Goal: Task Accomplishment & Management: Manage account settings

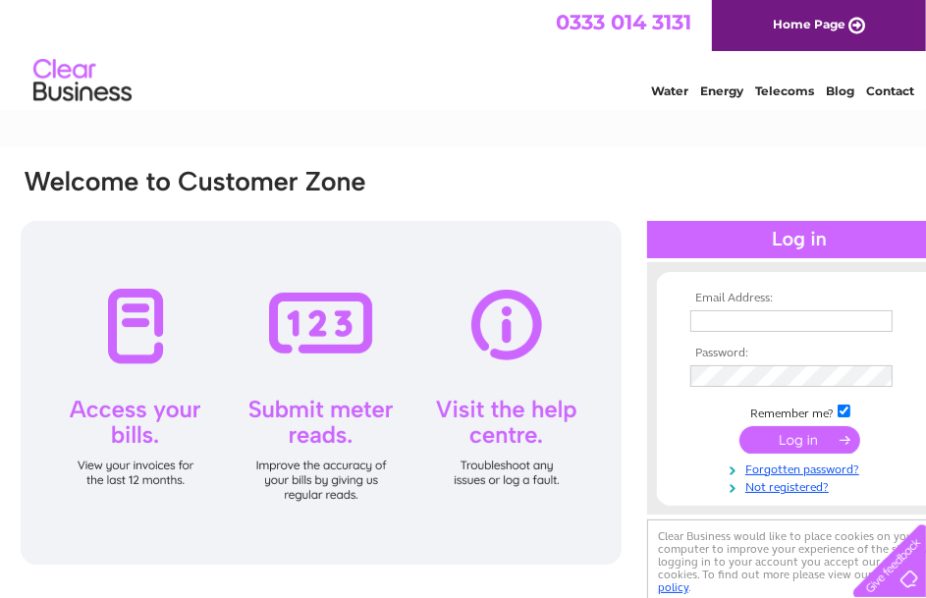
click at [773, 321] on input "text" at bounding box center [791, 321] width 202 height 22
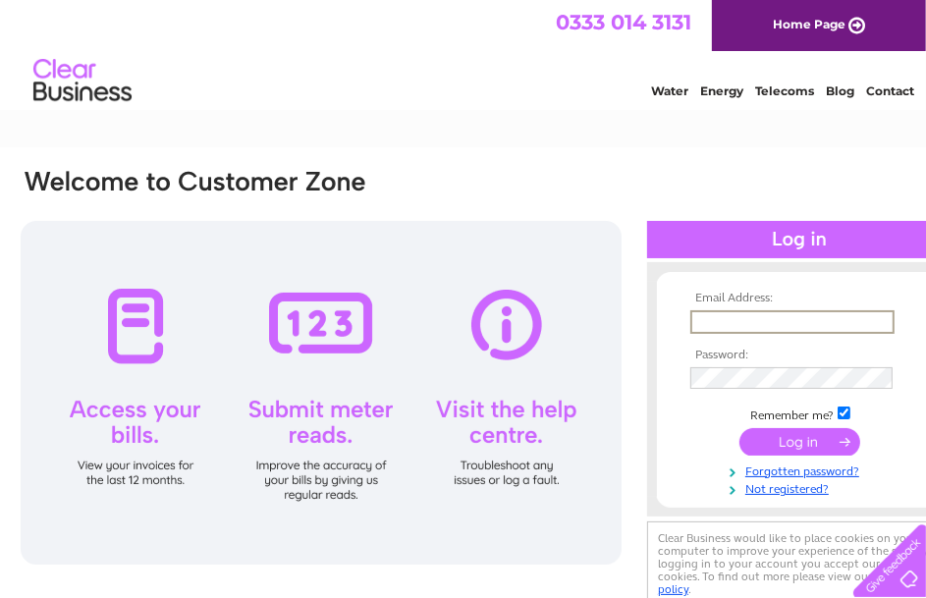
type input "stokeburslem@unitedcarpets.net"
click at [781, 492] on link "Not registered?" at bounding box center [801, 487] width 223 height 19
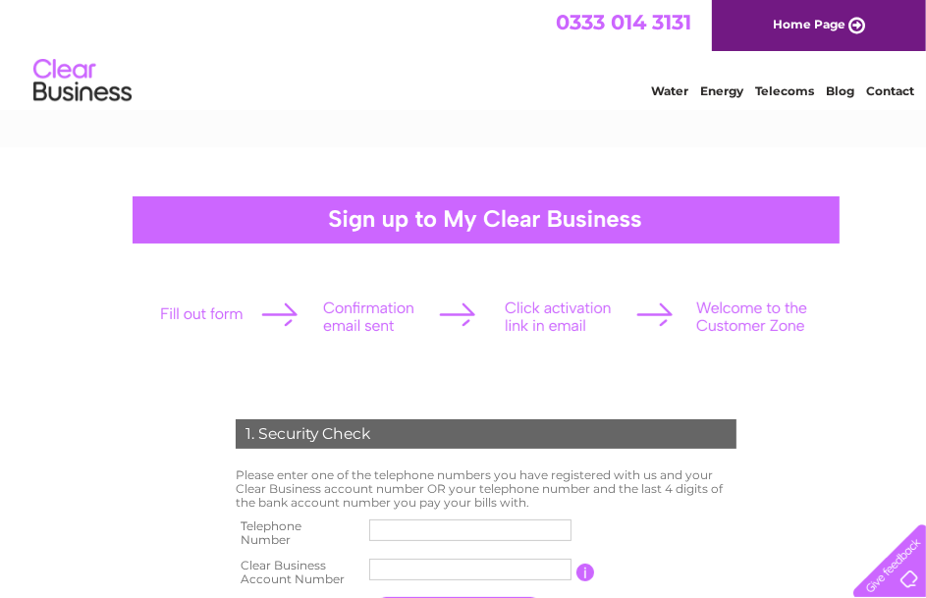
scroll to position [98, 0]
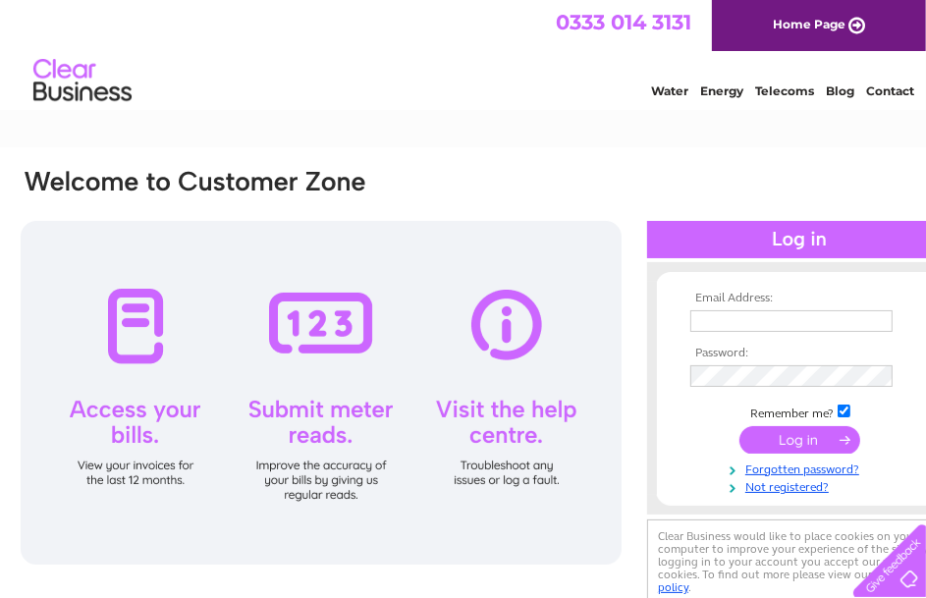
click at [733, 317] on input "text" at bounding box center [791, 321] width 202 height 22
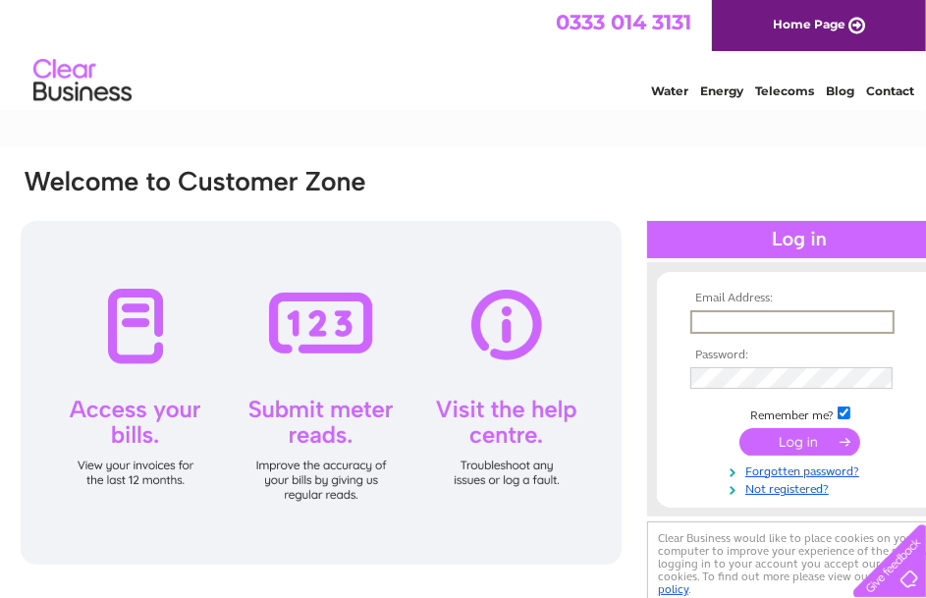
type input "[EMAIL_ADDRESS][DOMAIN_NAME]"
click at [794, 475] on link "Forgotten password?" at bounding box center [801, 469] width 223 height 19
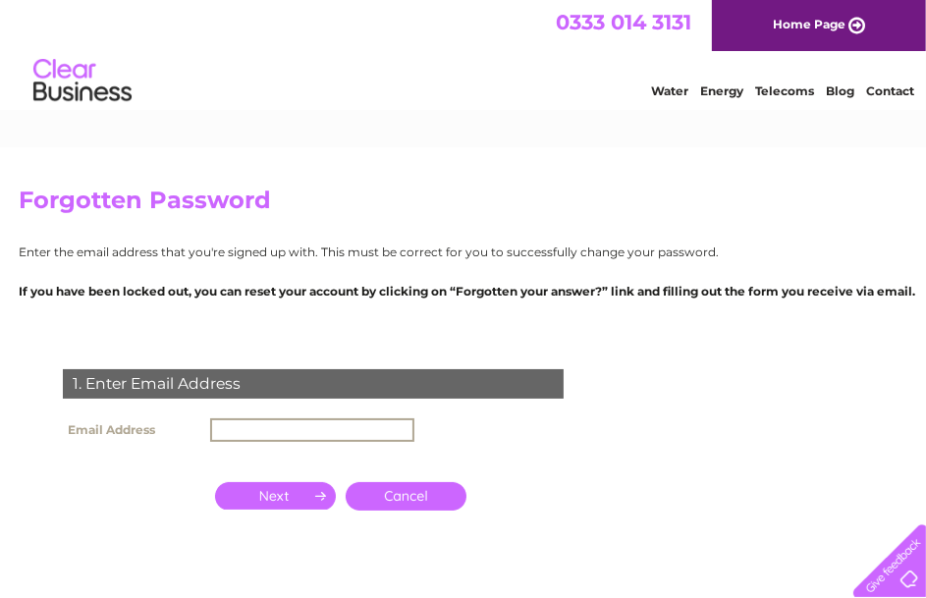
click at [277, 427] on input "text" at bounding box center [312, 430] width 204 height 24
type input "stokeburslem@unitedcarpets.net"
click at [304, 498] on input "button" at bounding box center [275, 495] width 121 height 27
